Goal: Task Accomplishment & Management: Complete application form

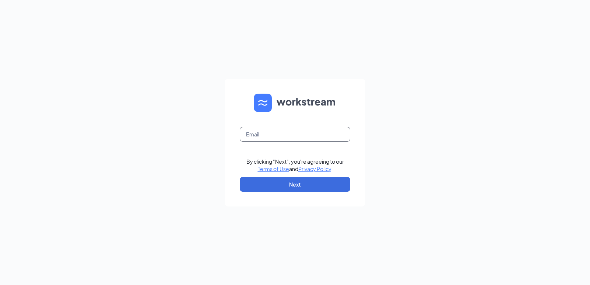
click at [288, 137] on input "text" at bounding box center [295, 134] width 111 height 15
click at [260, 185] on button "Next" at bounding box center [295, 184] width 111 height 15
click at [293, 138] on input "text" at bounding box center [295, 134] width 111 height 15
type input "[PERSON_NAME][EMAIL_ADDRESS][DOMAIN_NAME]"
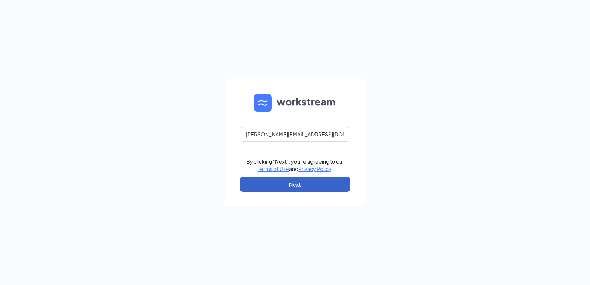
click at [278, 189] on button "Next" at bounding box center [295, 184] width 111 height 15
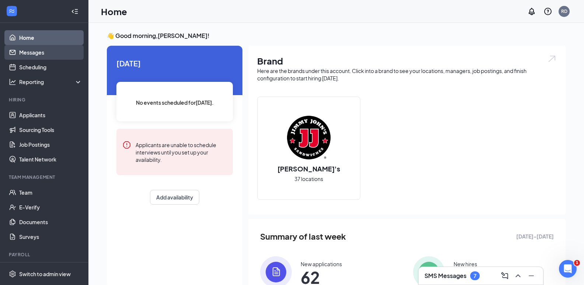
click at [37, 51] on link "Messages" at bounding box center [50, 52] width 63 height 15
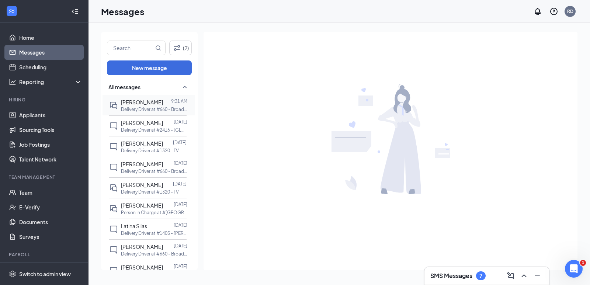
click at [163, 104] on div at bounding box center [167, 102] width 8 height 8
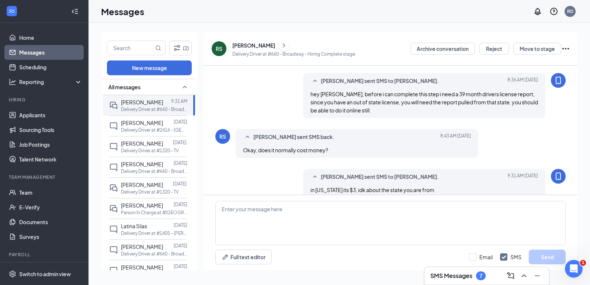
scroll to position [194, 0]
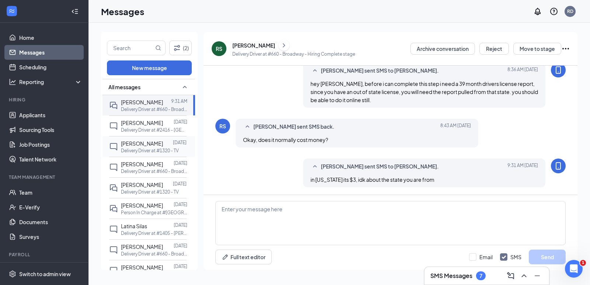
click at [133, 146] on span "William Philippi" at bounding box center [142, 143] width 42 height 7
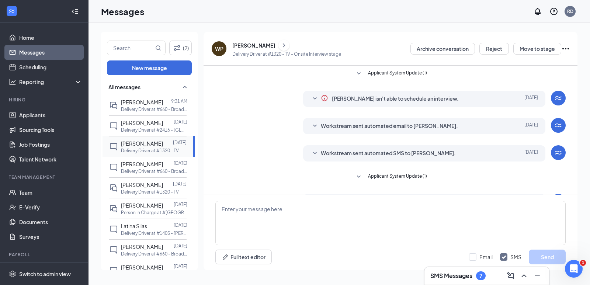
scroll to position [50, 0]
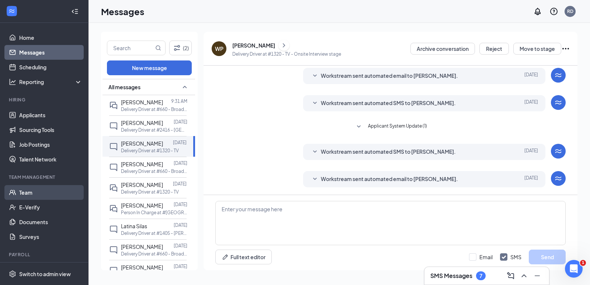
click at [27, 191] on link "Team" at bounding box center [50, 192] width 63 height 15
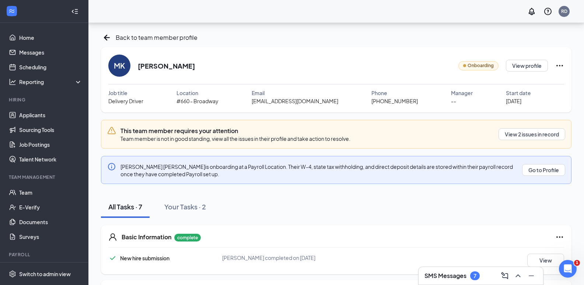
scroll to position [148, 0]
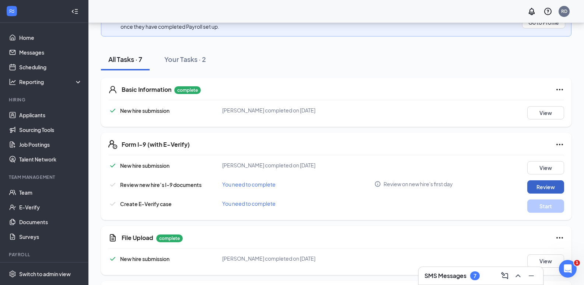
click at [539, 185] on button "Review" at bounding box center [546, 186] width 37 height 13
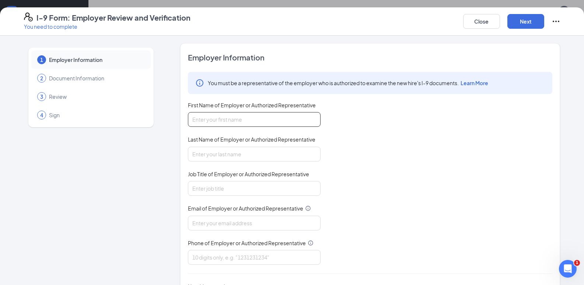
click at [209, 116] on input "First Name of Employer or Authorized Representative" at bounding box center [254, 119] width 133 height 15
type input "rebecca"
type input "dunagan"
type input "area manager"
type input "rebecca@bacusfoodscorp.com"
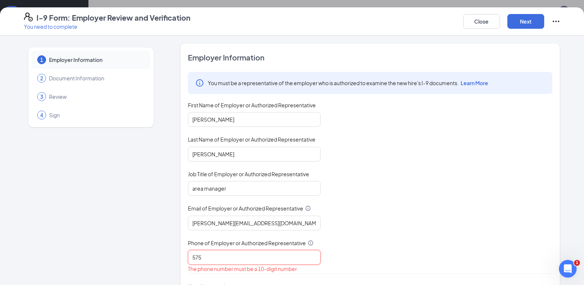
type input "5756546390"
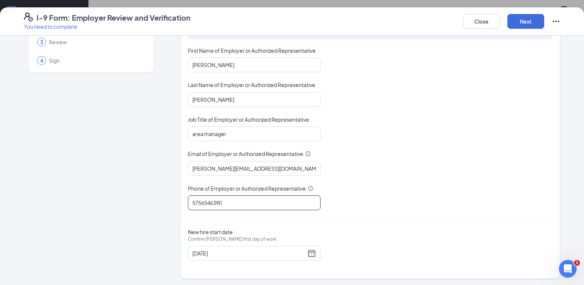
scroll to position [56, 0]
click at [307, 255] on div "10/10/2025" at bounding box center [254, 252] width 124 height 9
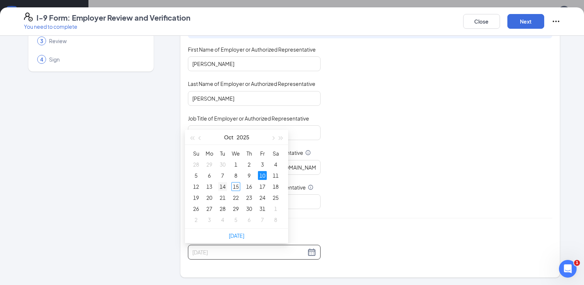
type input "10/14/2025"
click at [223, 188] on div "14" at bounding box center [222, 186] width 9 height 9
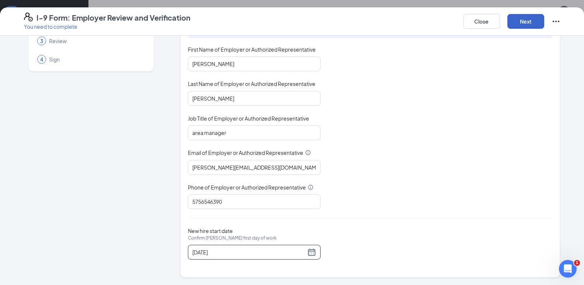
click at [535, 18] on button "Next" at bounding box center [526, 21] width 37 height 15
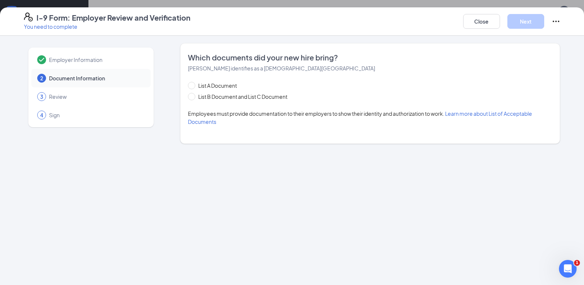
scroll to position [0, 0]
click at [192, 97] on input "List B Document and List C Document" at bounding box center [190, 95] width 5 height 5
radio input "true"
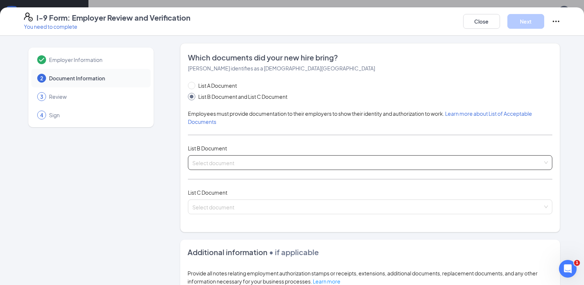
click at [211, 160] on input "search" at bounding box center [367, 161] width 351 height 11
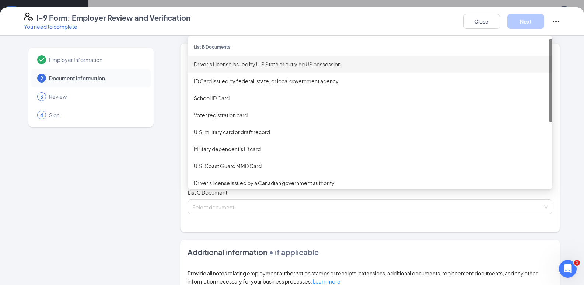
click at [215, 62] on div "Driver’s License issued by U.S State or outlying US possession" at bounding box center [370, 64] width 353 height 8
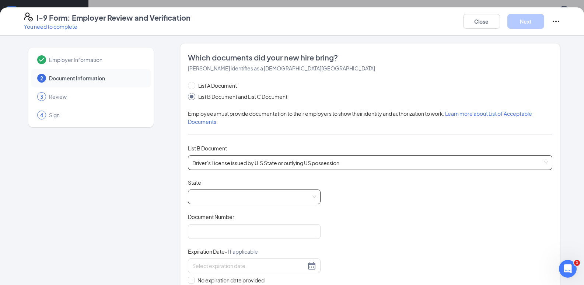
click at [202, 199] on span at bounding box center [254, 197] width 124 height 14
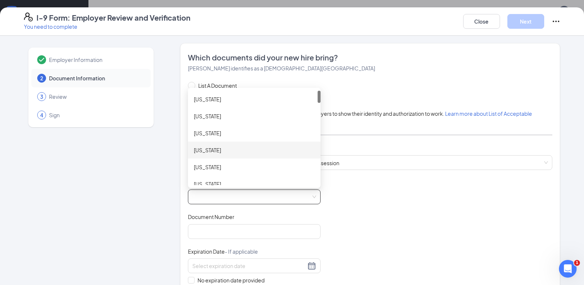
click at [221, 155] on div "Arizona" at bounding box center [254, 150] width 133 height 17
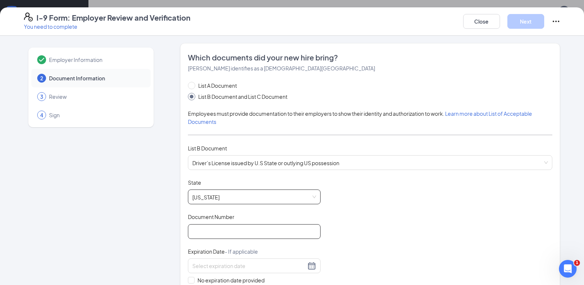
click at [212, 233] on input "Document Number" at bounding box center [254, 231] width 133 height 15
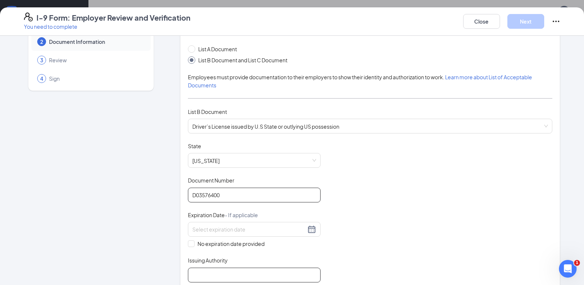
scroll to position [111, 0]
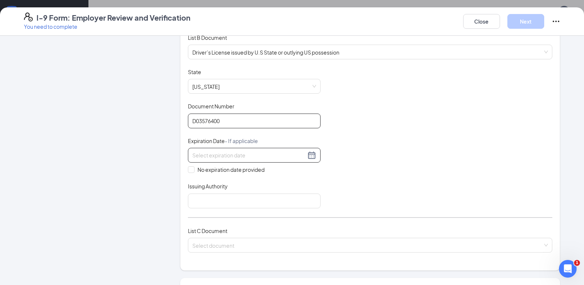
type input "D03576400"
click at [233, 152] on input at bounding box center [249, 155] width 114 height 8
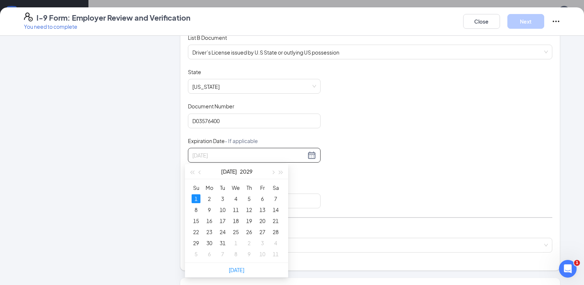
click at [199, 198] on div "1" at bounding box center [196, 198] width 9 height 9
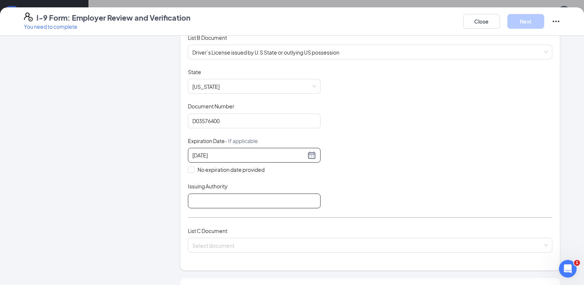
type input "07/01/2029"
click at [214, 205] on input "Issuing Authority" at bounding box center [254, 201] width 133 height 15
type input "Arizona"
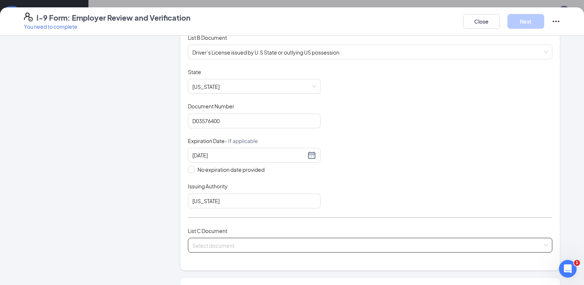
click at [216, 247] on input "search" at bounding box center [367, 243] width 351 height 11
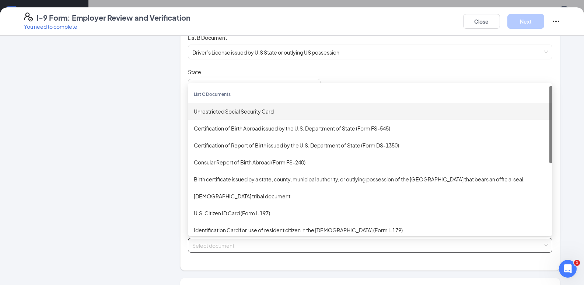
click at [220, 113] on div "Unrestricted Social Security Card" at bounding box center [370, 111] width 353 height 8
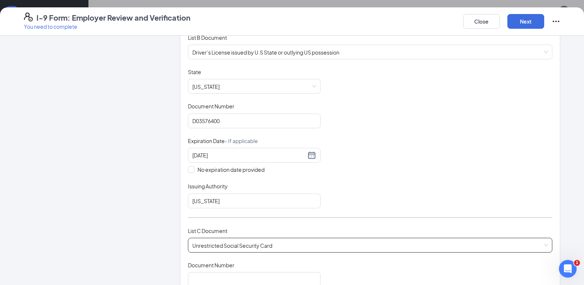
scroll to position [258, 0]
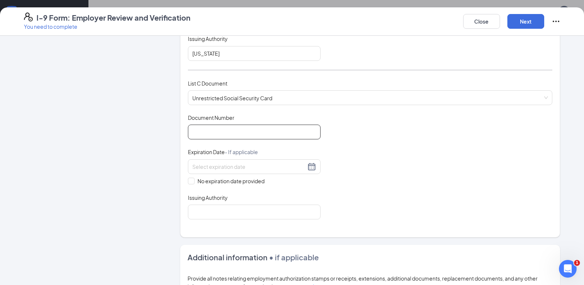
click at [235, 131] on input "Document Number" at bounding box center [254, 132] width 133 height 15
type input "600705468"
click at [191, 181] on span at bounding box center [191, 181] width 7 height 7
click at [191, 181] on input "No expiration date provided" at bounding box center [190, 180] width 5 height 5
checkbox input "true"
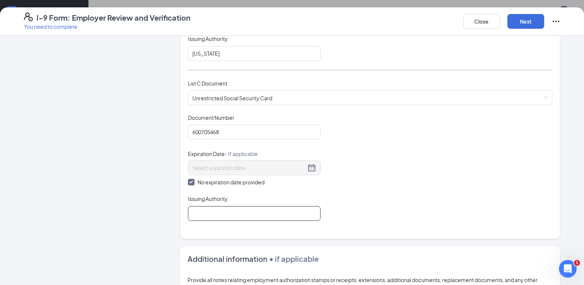
click at [227, 206] on input "Issuing Authority" at bounding box center [254, 213] width 133 height 15
type input "US"
click at [526, 11] on div "I-9 Form: Employer Review and Verification You need to complete Close Next" at bounding box center [292, 21] width 584 height 28
click at [526, 18] on button "Next" at bounding box center [526, 21] width 37 height 15
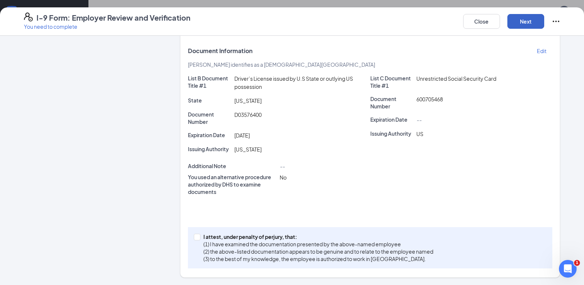
scroll to position [142, 0]
click at [201, 240] on span "I attest, under penalty of perjury, that: (1) I have examined the documentation…" at bounding box center [319, 248] width 236 height 30
click at [199, 239] on input "I attest, under penalty of perjury, that: (1) I have examined the documentation…" at bounding box center [196, 236] width 5 height 5
checkbox input "true"
click at [536, 17] on button "Next" at bounding box center [526, 21] width 37 height 15
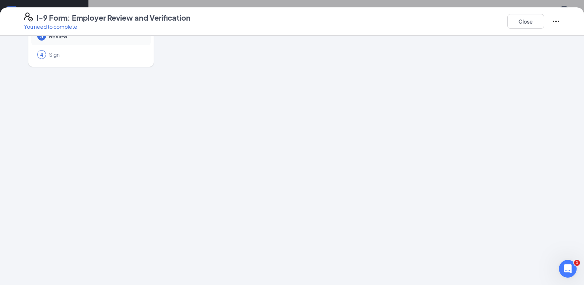
scroll to position [0, 0]
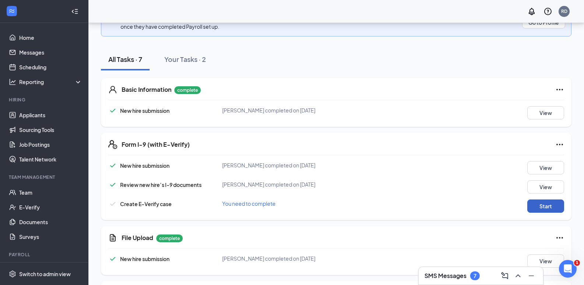
click at [563, 209] on button "Start" at bounding box center [546, 205] width 37 height 13
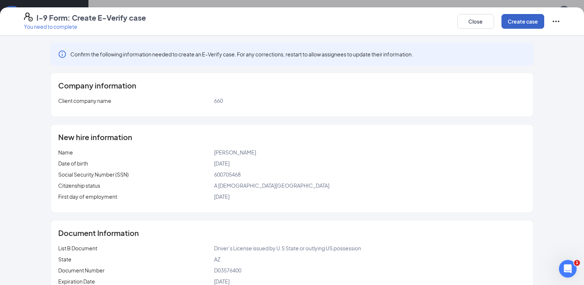
click at [531, 16] on button "Create case" at bounding box center [523, 21] width 43 height 15
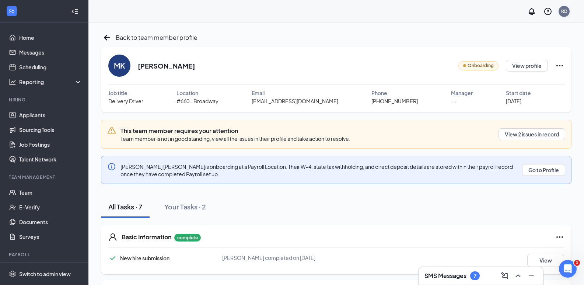
click at [567, 7] on div "RD" at bounding box center [564, 11] width 11 height 11
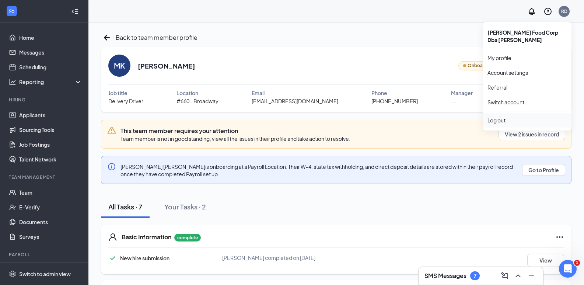
click at [507, 121] on div "Log out" at bounding box center [528, 120] width 80 height 7
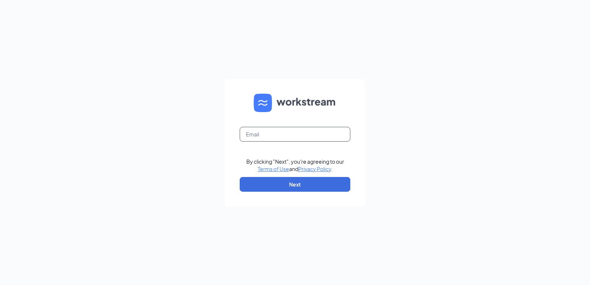
click at [321, 131] on input "text" at bounding box center [295, 134] width 111 height 15
type input "[EMAIL_ADDRESS][DOMAIN_NAME]"
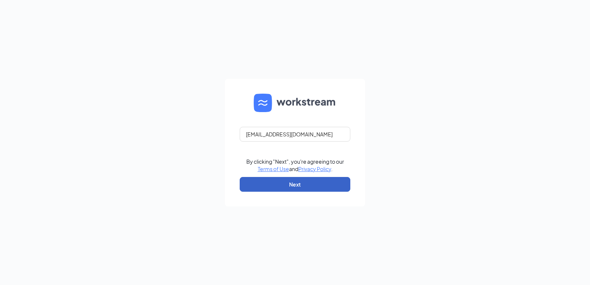
click at [312, 180] on button "Next" at bounding box center [295, 184] width 111 height 15
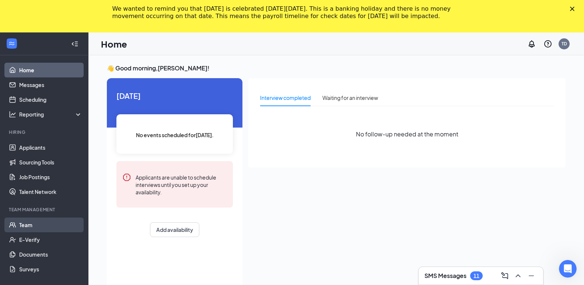
click at [34, 223] on link "Team" at bounding box center [50, 225] width 63 height 15
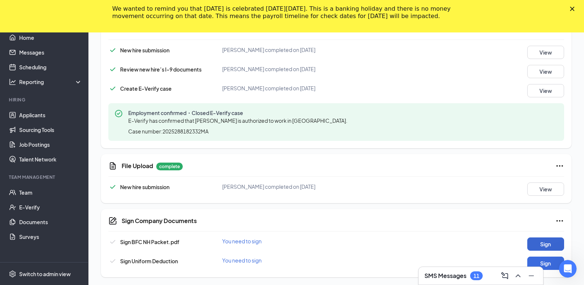
scroll to position [299, 0]
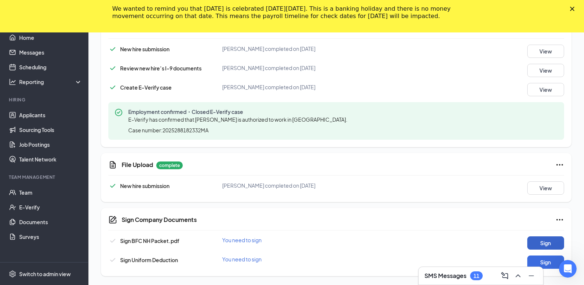
click at [551, 242] on button "Sign" at bounding box center [546, 242] width 37 height 13
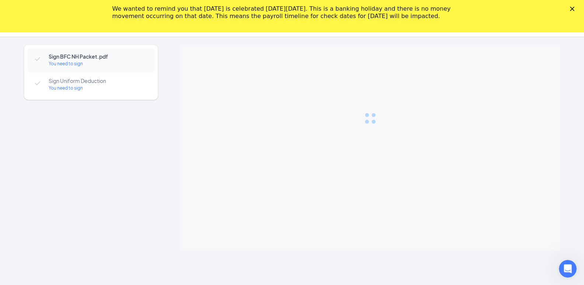
click at [575, 7] on polygon "Close" at bounding box center [572, 9] width 4 height 4
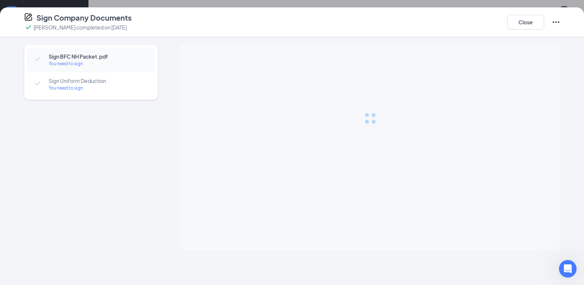
scroll to position [267, 0]
